Goal: Task Accomplishment & Management: Use online tool/utility

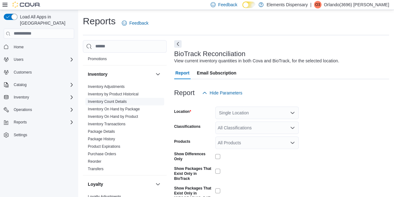
scroll to position [57, 0]
click at [156, 73] on button "button" at bounding box center [157, 74] width 7 height 7
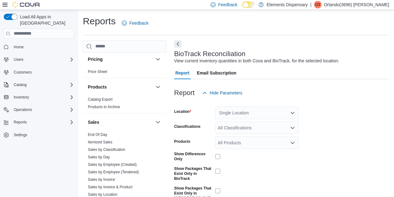
scroll to position [154, 0]
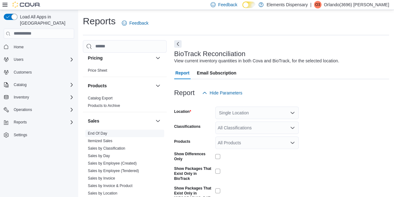
click at [102, 132] on link "End Of Day" at bounding box center [97, 133] width 19 height 4
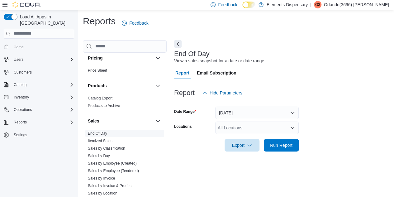
scroll to position [8, 0]
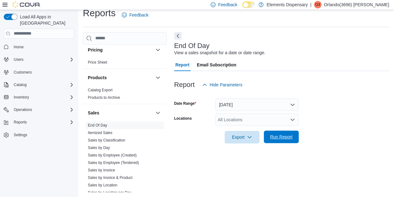
click at [284, 139] on span "Run Report" at bounding box center [281, 137] width 22 height 6
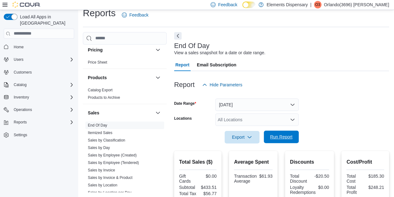
click at [284, 139] on span "Run Report" at bounding box center [281, 137] width 22 height 6
